Goal: Information Seeking & Learning: Find specific fact

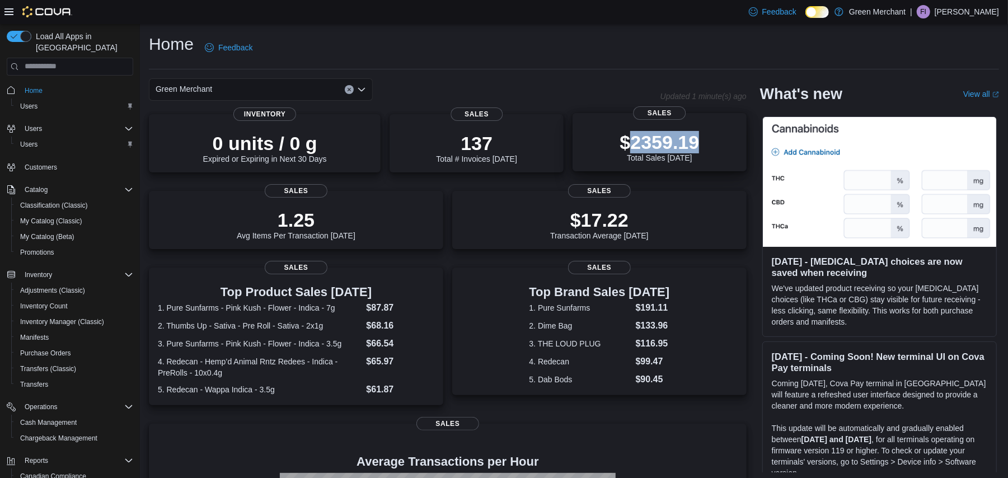
drag, startPoint x: 712, startPoint y: 133, endPoint x: 635, endPoint y: 148, distance: 78.6
click at [635, 148] on div "$2359.19 Total Sales [DATE]" at bounding box center [660, 144] width 156 height 36
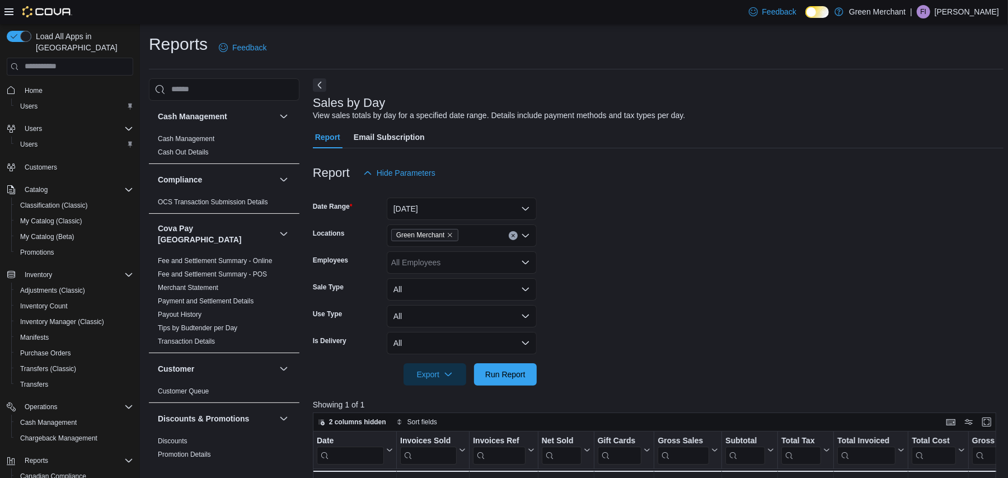
click at [62, 83] on span "Home" at bounding box center [76, 90] width 113 height 14
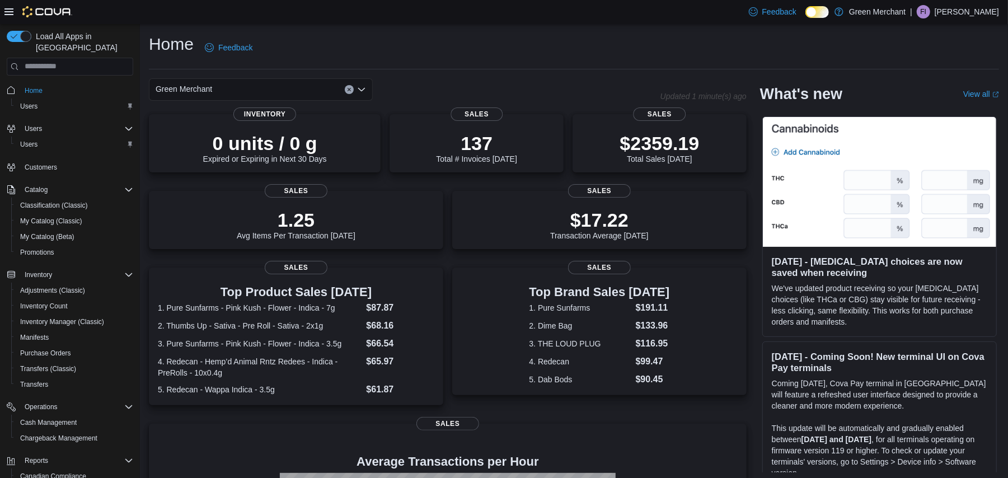
drag, startPoint x: 639, startPoint y: 142, endPoint x: 645, endPoint y: 50, distance: 92.0
click at [645, 50] on div "Home Feedback" at bounding box center [574, 47] width 850 height 29
drag, startPoint x: 705, startPoint y: 139, endPoint x: 640, endPoint y: 144, distance: 65.1
click at [640, 144] on p "$2359.19" at bounding box center [659, 142] width 79 height 22
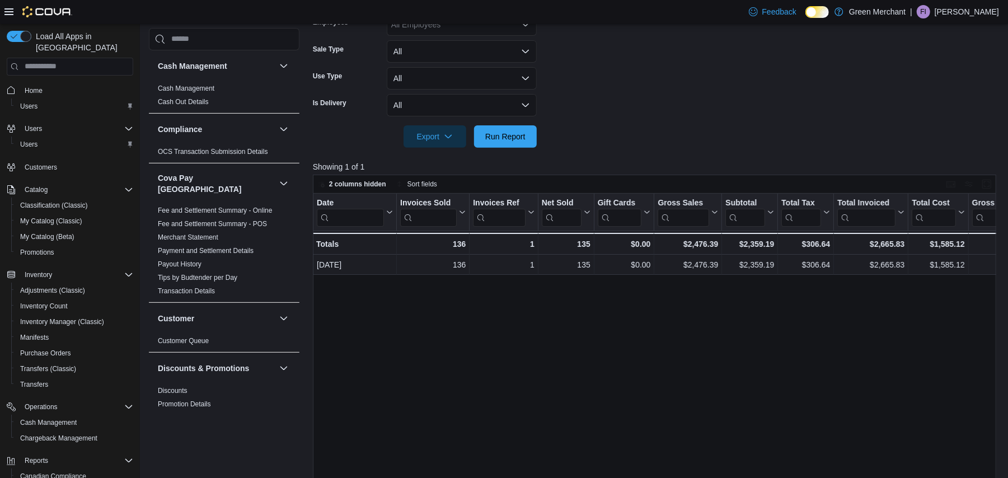
scroll to position [318, 0]
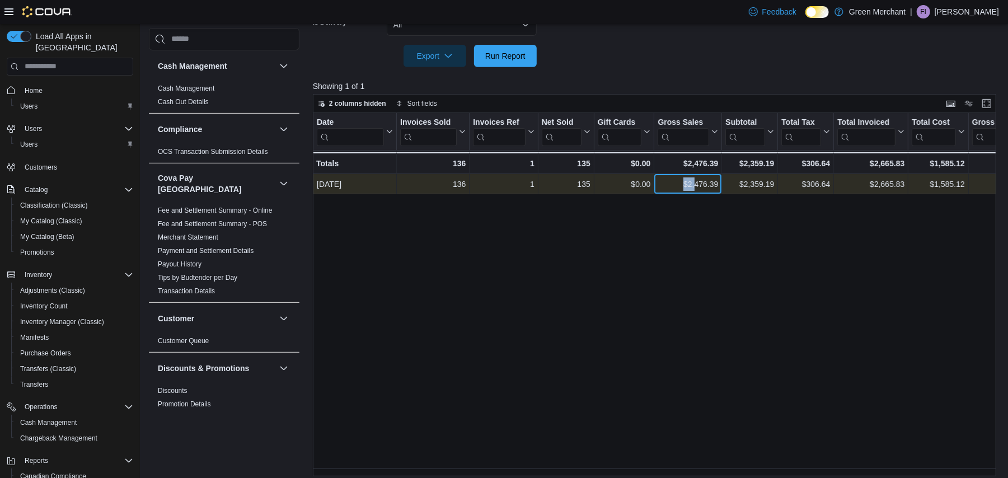
drag, startPoint x: 684, startPoint y: 189, endPoint x: 695, endPoint y: 184, distance: 11.5
click at [695, 184] on div "$2,476.39" at bounding box center [688, 183] width 60 height 13
drag, startPoint x: 716, startPoint y: 186, endPoint x: 681, endPoint y: 190, distance: 36.1
click at [681, 190] on div "$2,476.39" at bounding box center [688, 183] width 60 height 13
copy div "$2,476.39"
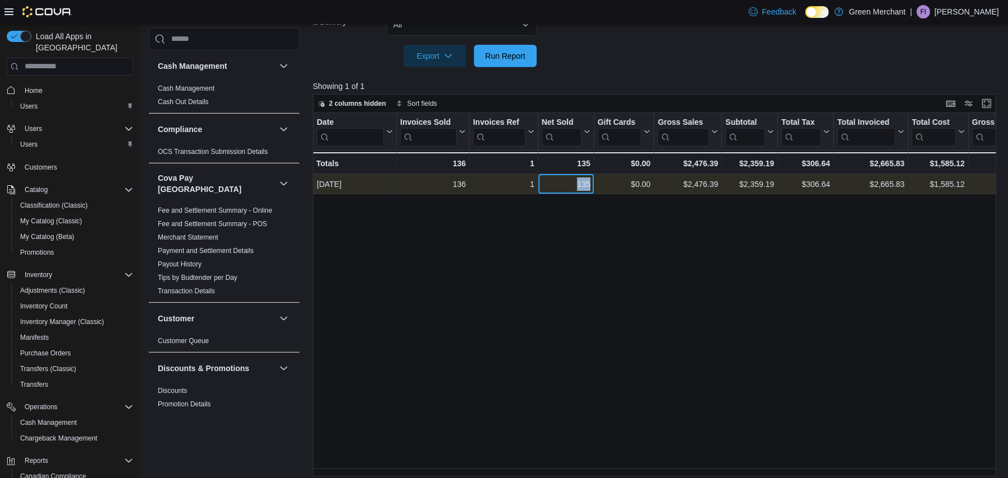
drag, startPoint x: 588, startPoint y: 187, endPoint x: 602, endPoint y: 187, distance: 14.6
click at [602, 187] on div "Sep 11, 2025 - Date, column 1, row 1 136 - Invoices Sold, column 2, row 1 1 - I…" at bounding box center [823, 184] width 1020 height 20
copy div "135 - Net Sold, column 4, row 1"
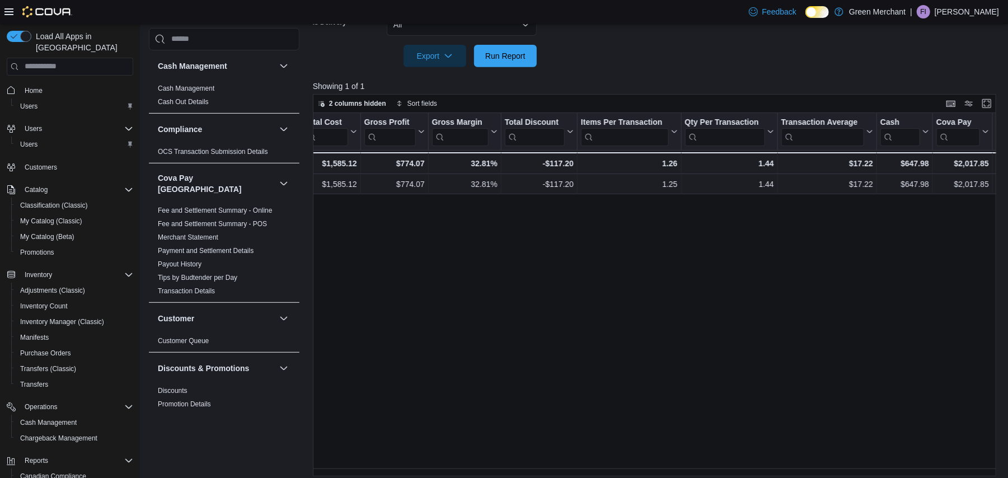
scroll to position [0, 641]
